Goal: Transaction & Acquisition: Purchase product/service

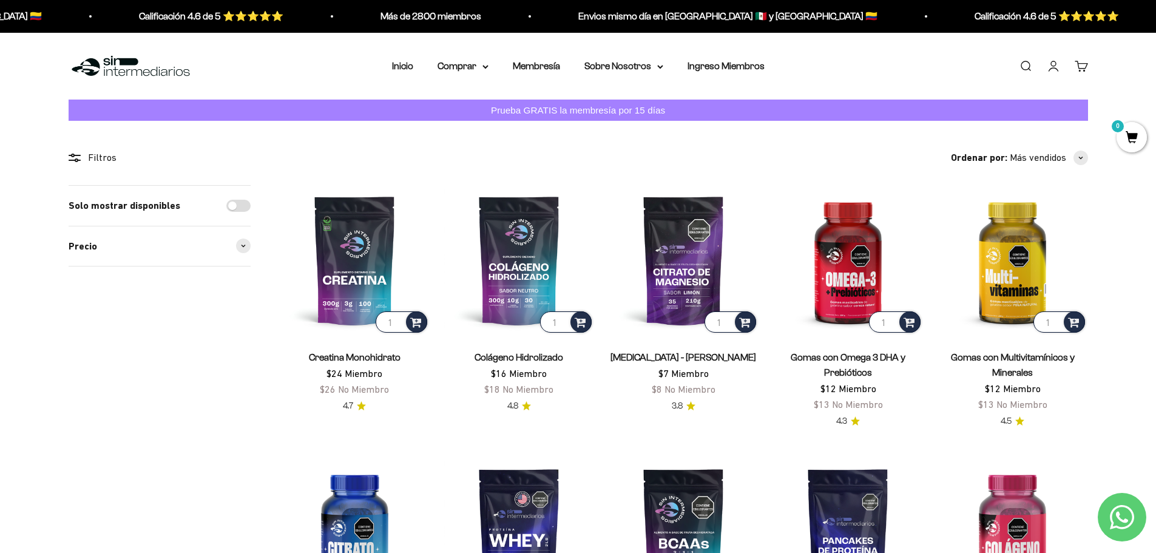
click at [140, 59] on img at bounding box center [131, 66] width 124 height 26
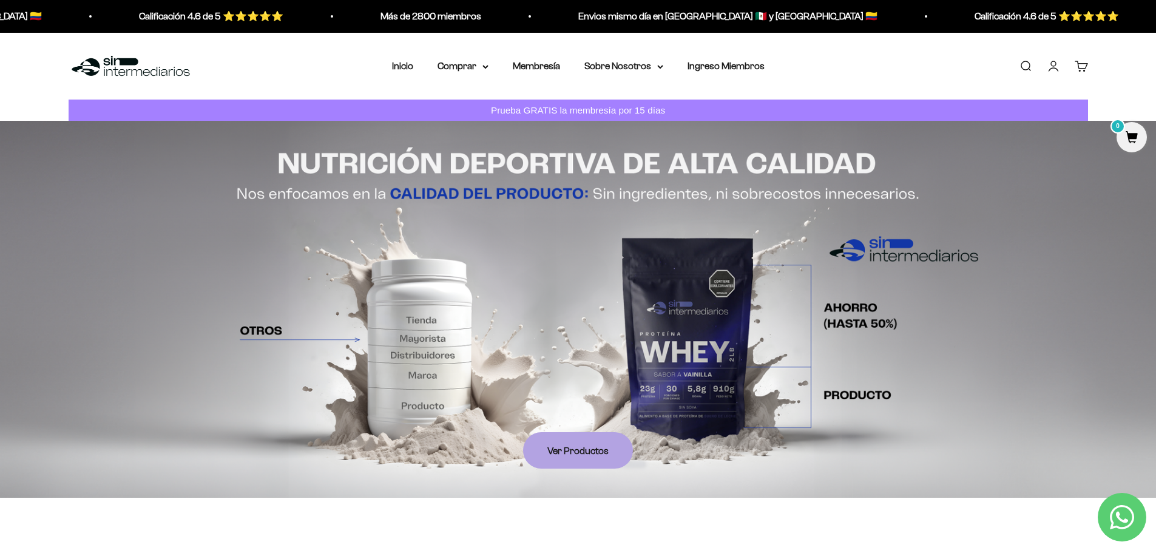
click at [1007, 268] on img at bounding box center [578, 309] width 1156 height 377
click at [465, 58] on summary "Comprar" at bounding box center [462, 66] width 51 height 16
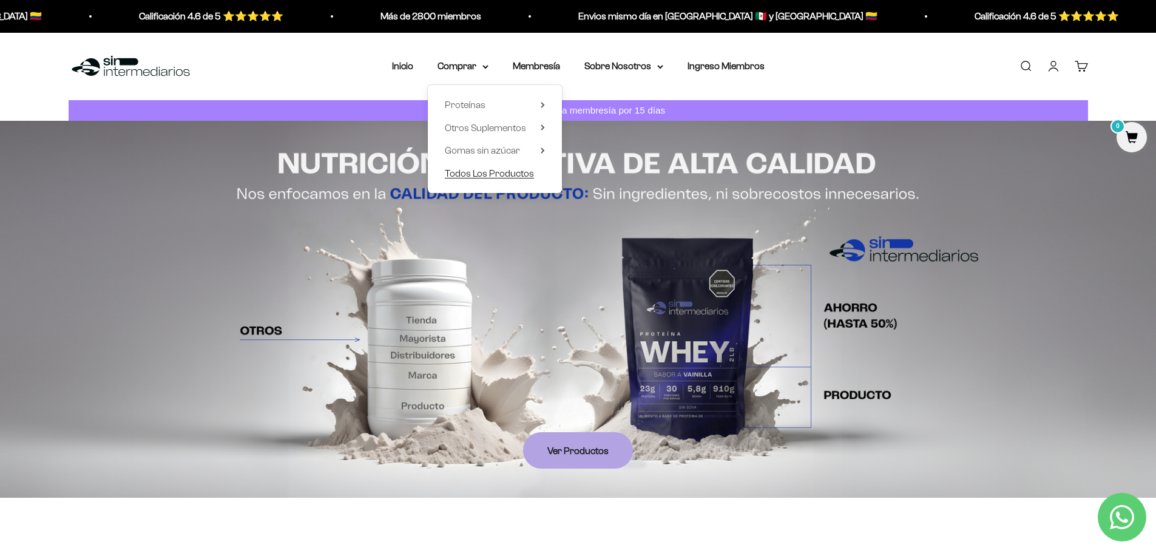
click at [504, 180] on span "Todos Los Productos" at bounding box center [489, 173] width 89 height 16
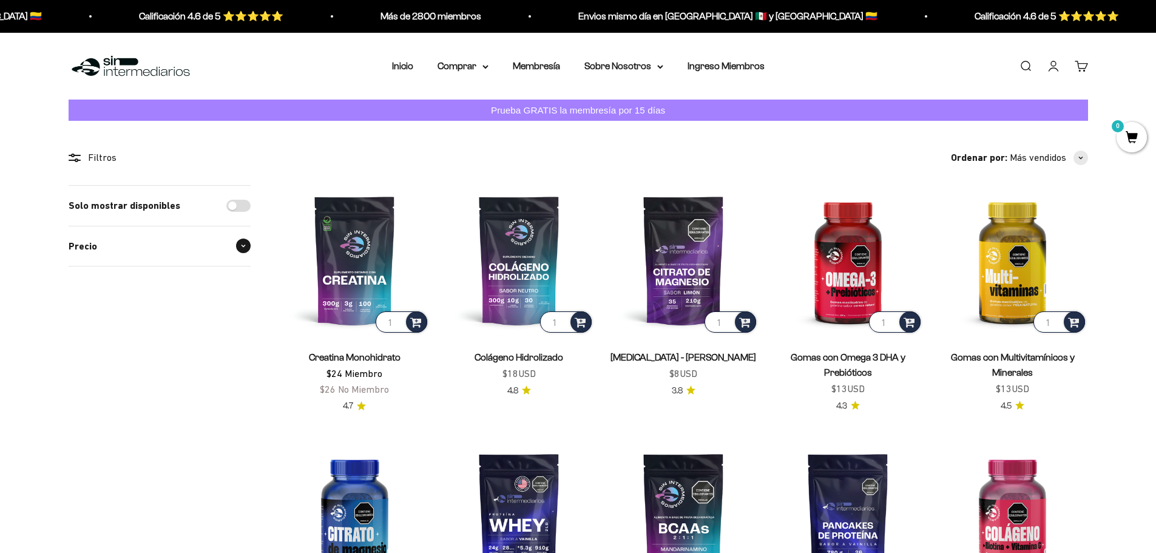
click at [246, 254] on div "Precio" at bounding box center [160, 246] width 182 height 40
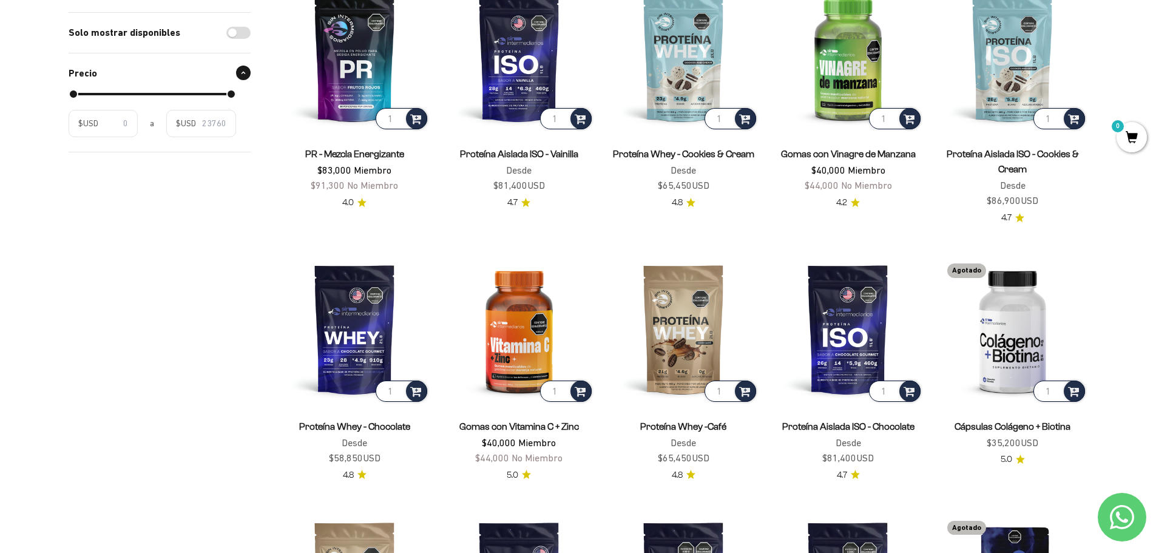
scroll to position [607, 0]
